Goal: Use online tool/utility: Utilize a website feature to perform a specific function

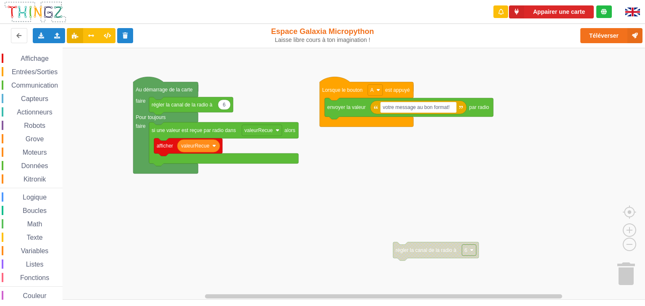
click at [197, 126] on div "Appairer une carte Exporter l'assemblage de blocs Exporter l'assemblage de bloc…" at bounding box center [322, 147] width 656 height 306
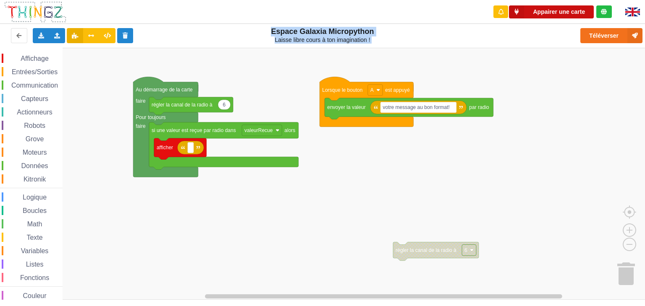
click at [549, 13] on button "Appairer une carte" at bounding box center [551, 11] width 85 height 13
click at [556, 11] on button "Appairer une carte" at bounding box center [551, 11] width 85 height 13
click at [57, 34] on icon at bounding box center [57, 35] width 7 height 5
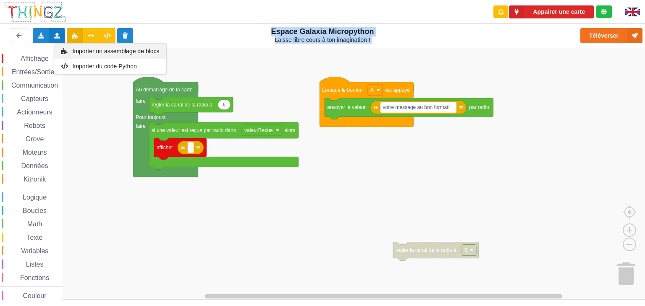
click at [97, 52] on span "Importer un assemblage de blocs" at bounding box center [115, 51] width 87 height 7
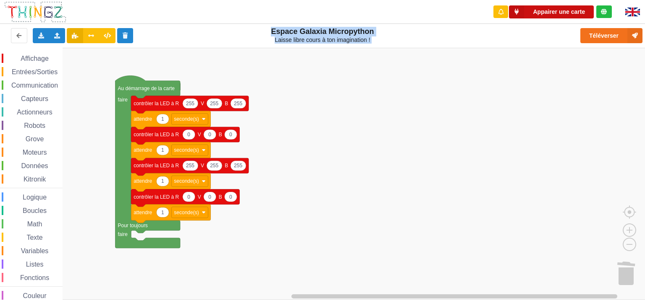
click at [565, 16] on button "Appairer une carte" at bounding box center [551, 11] width 85 height 13
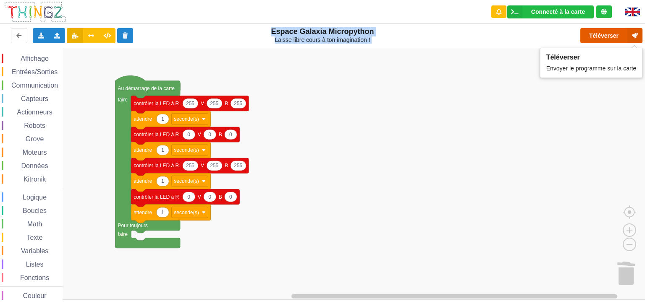
click at [598, 36] on button "Téléverser" at bounding box center [611, 35] width 62 height 15
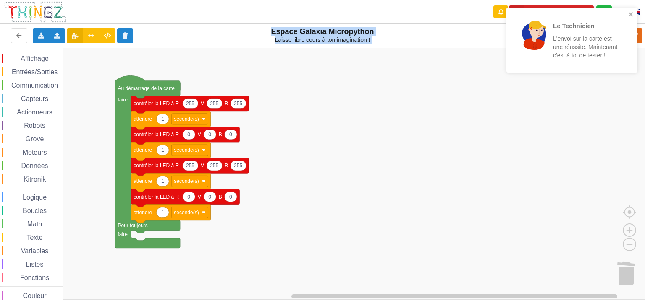
click at [374, 119] on rect "Espace de travail de Blocky" at bounding box center [325, 174] width 651 height 252
click at [632, 15] on icon "close" at bounding box center [631, 14] width 6 height 7
